Goal: Information Seeking & Learning: Learn about a topic

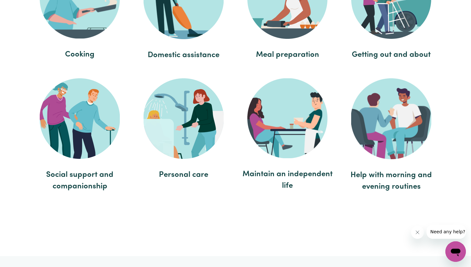
scroll to position [1268, 0]
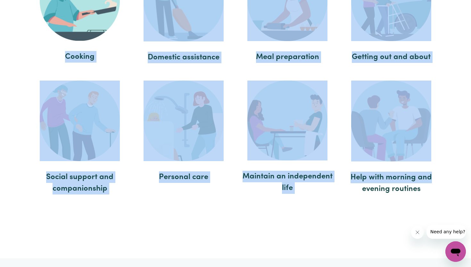
drag, startPoint x: 447, startPoint y: 179, endPoint x: 71, endPoint y: 45, distance: 399.3
click at [71, 45] on div "Care and support workers are ready to help you with Cooking Domestic assistance…" at bounding box center [235, 74] width 423 height 367
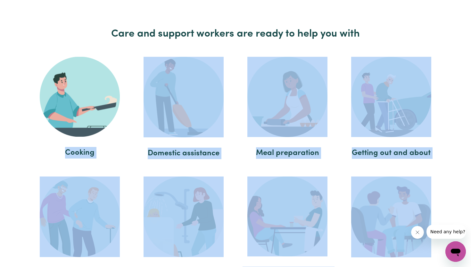
scroll to position [1141, 0]
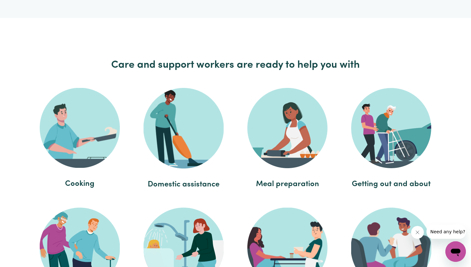
click at [29, 108] on ul "Cooking Domestic assistance Meal preparation Getting out and about Social suppo…" at bounding box center [235, 206] width 415 height 251
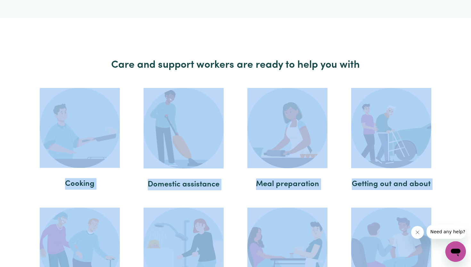
drag, startPoint x: 29, startPoint y: 108, endPoint x: 383, endPoint y: 247, distance: 381.3
click at [383, 247] on ul "Cooking Domestic assistance Meal preparation Getting out and about Social suppo…" at bounding box center [235, 206] width 415 height 251
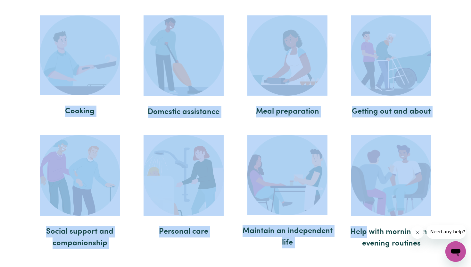
scroll to position [1227, 0]
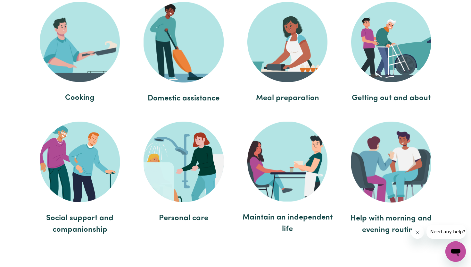
click at [434, 154] on li "Help with morning and evening routines" at bounding box center [391, 180] width 97 height 124
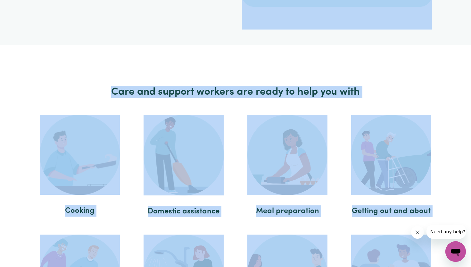
scroll to position [1064, 0]
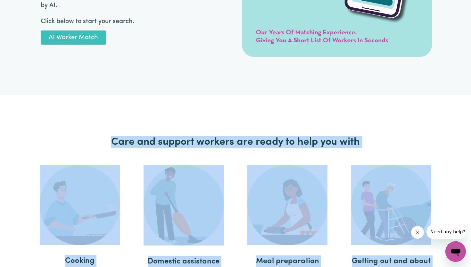
drag, startPoint x: 442, startPoint y: 201, endPoint x: 109, endPoint y: 141, distance: 337.7
copy div "Care and support workers are ready to help you with Cooking Domestic assistance…"
